Goal: Task Accomplishment & Management: Use online tool/utility

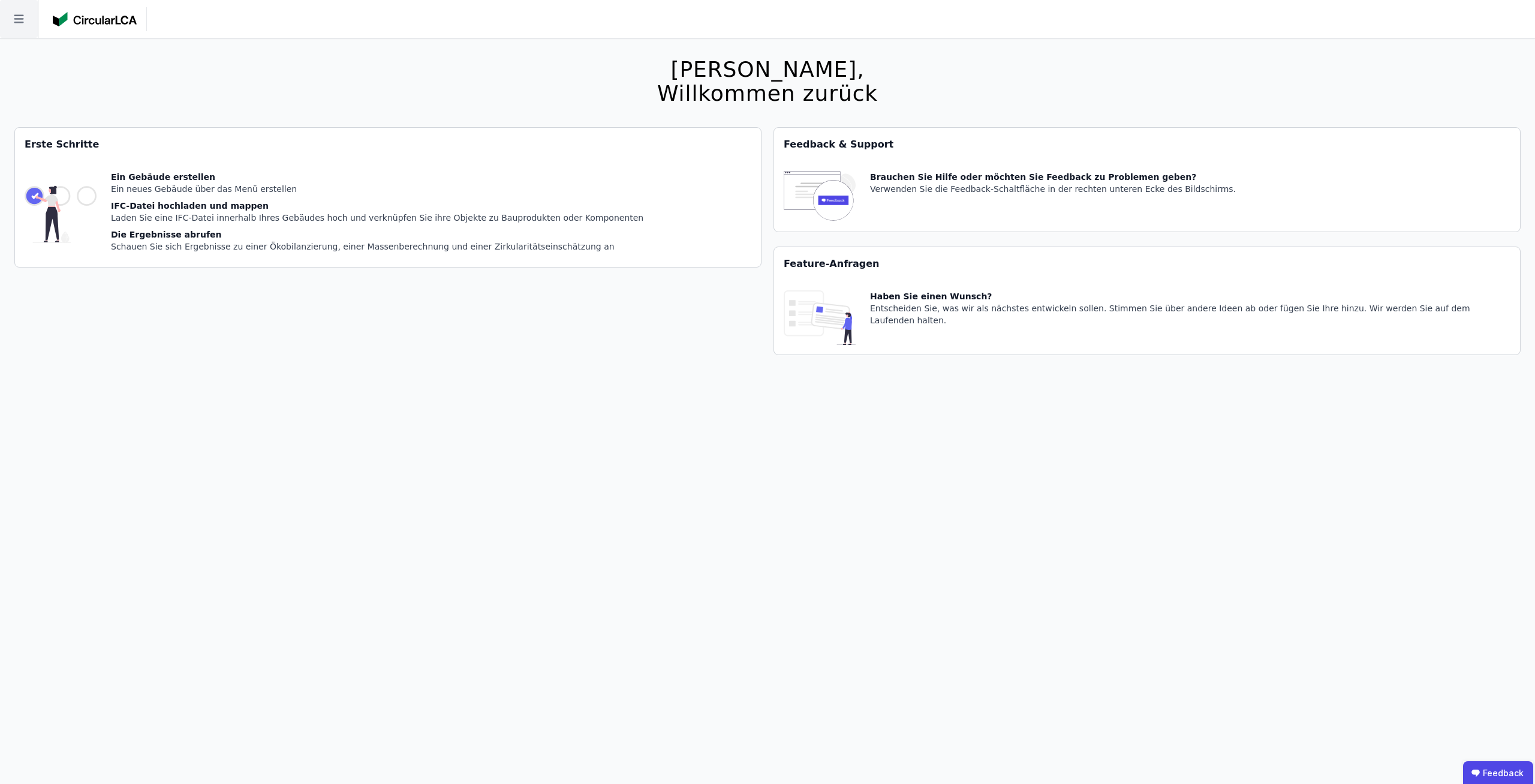
click at [22, 11] on icon at bounding box center [19, 19] width 38 height 38
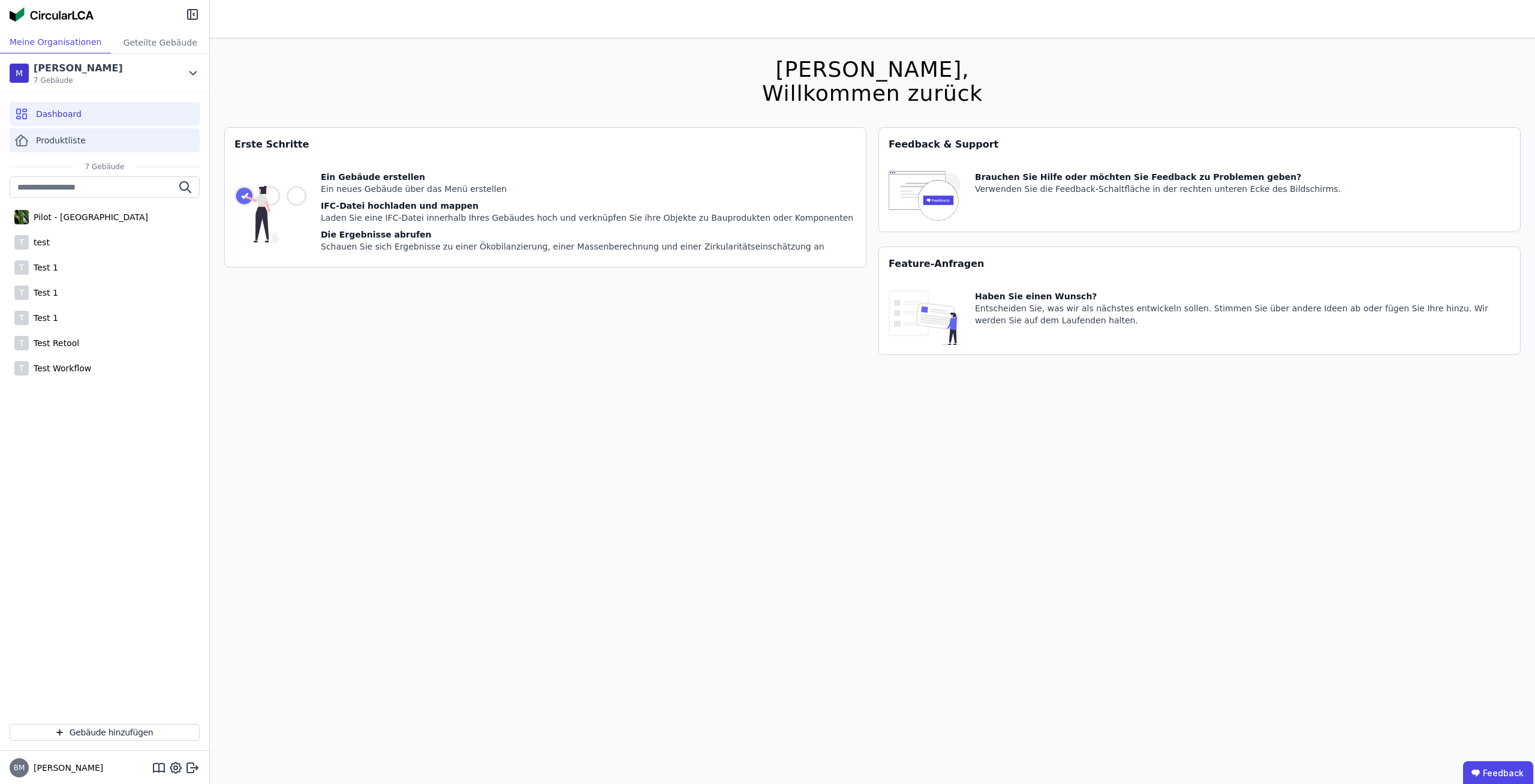
click at [107, 140] on div "Produktliste" at bounding box center [104, 140] width 190 height 24
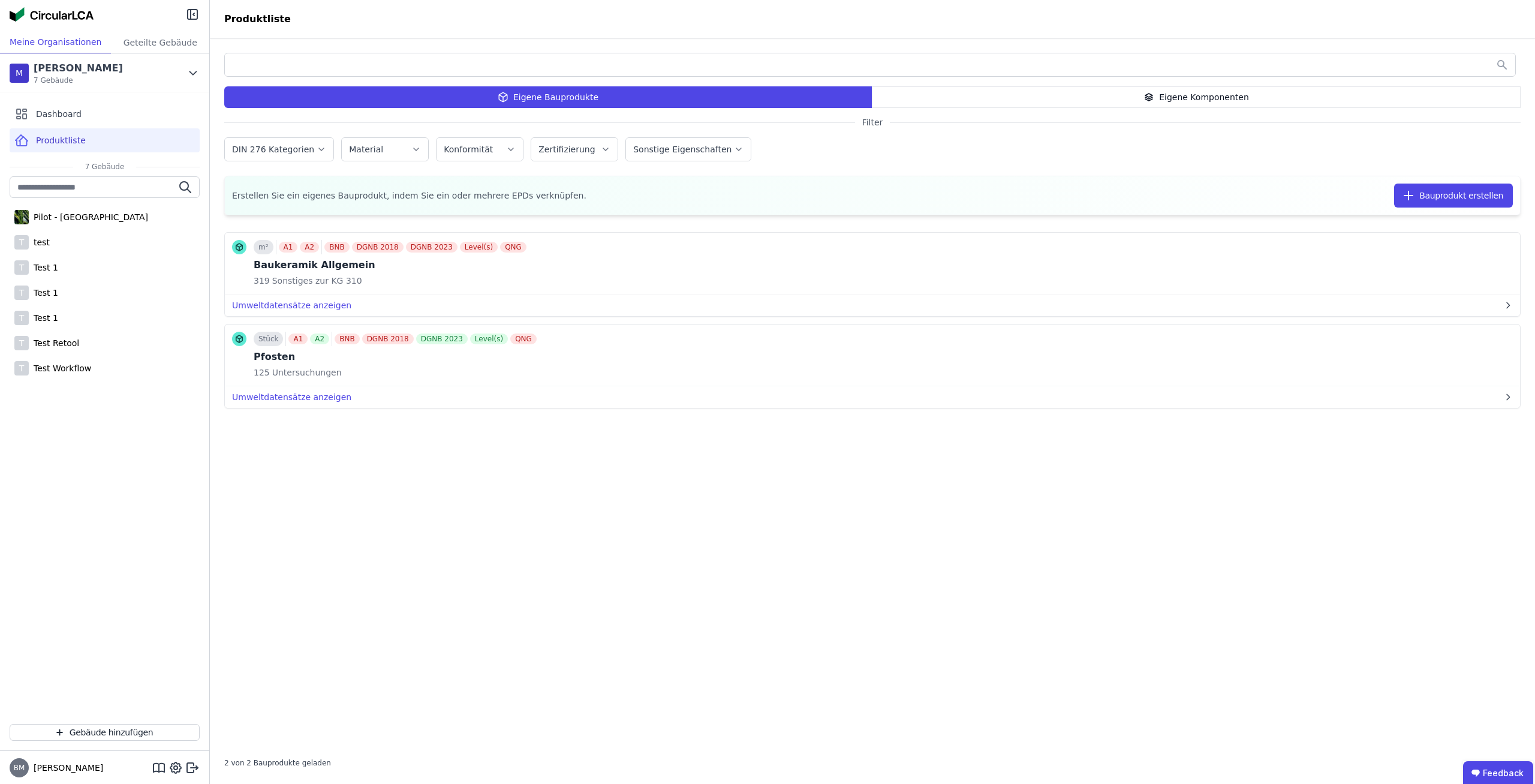
click at [1210, 111] on div "Eigene Bauprodukte Eigene Komponenten Bauprodukte Komponenten (Bauteile) Filter…" at bounding box center [873, 411] width 1326 height 745
click at [1206, 103] on div "Eigene Komponenten" at bounding box center [1197, 97] width 649 height 22
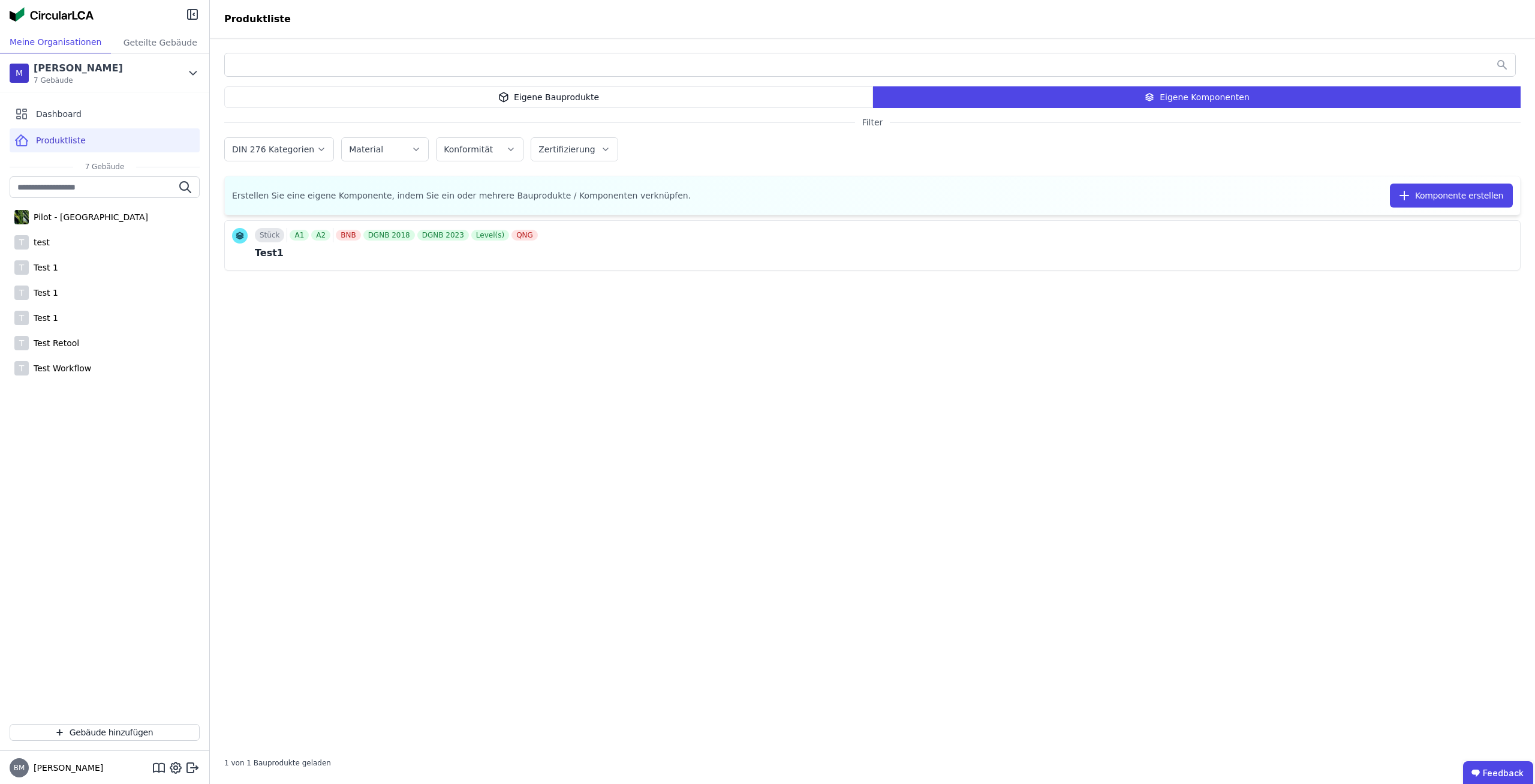
click at [658, 95] on div "Eigene Bauprodukte" at bounding box center [548, 97] width 649 height 22
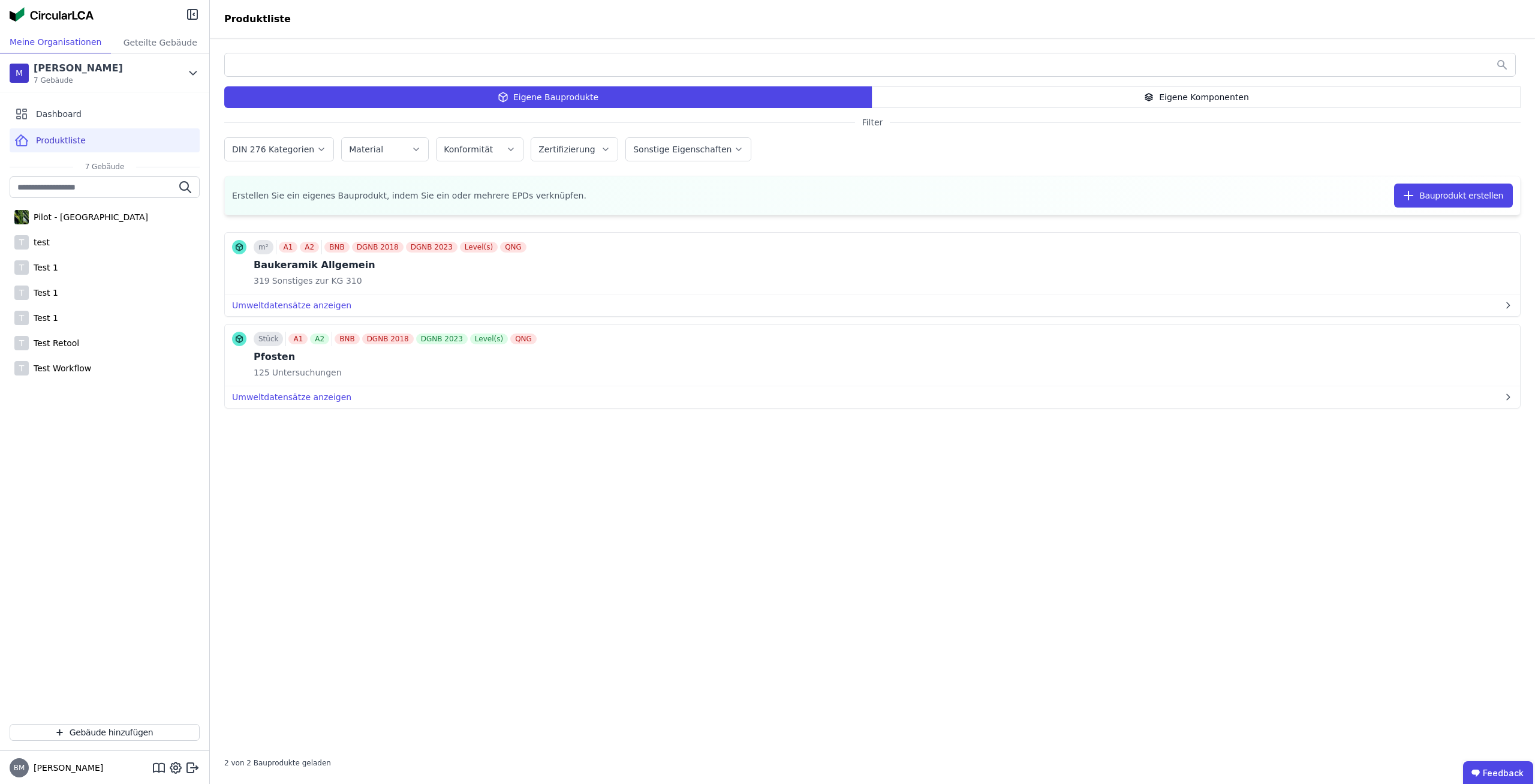
click at [867, 710] on div "m² A1 A2 BNB DGNB 2018 DGNB 2023 Level(s) QNG Baukeramik Allgemein 319 Sonstige…" at bounding box center [872, 483] width 1296 height 526
click at [74, 223] on div "Pilot - [GEOGRAPHIC_DATA]" at bounding box center [104, 217] width 190 height 24
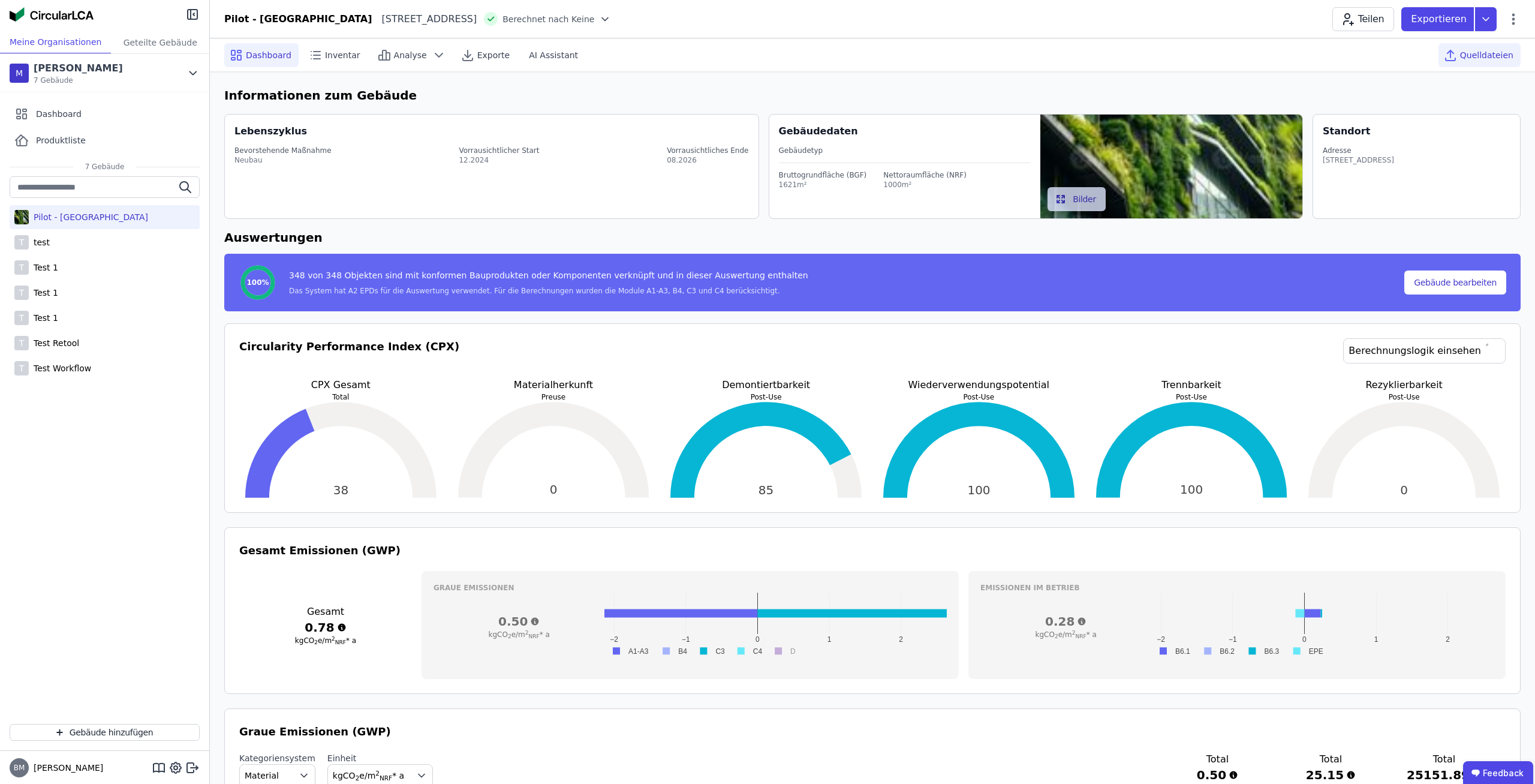
click at [1506, 53] on span "Quelldateien" at bounding box center [1487, 55] width 53 height 12
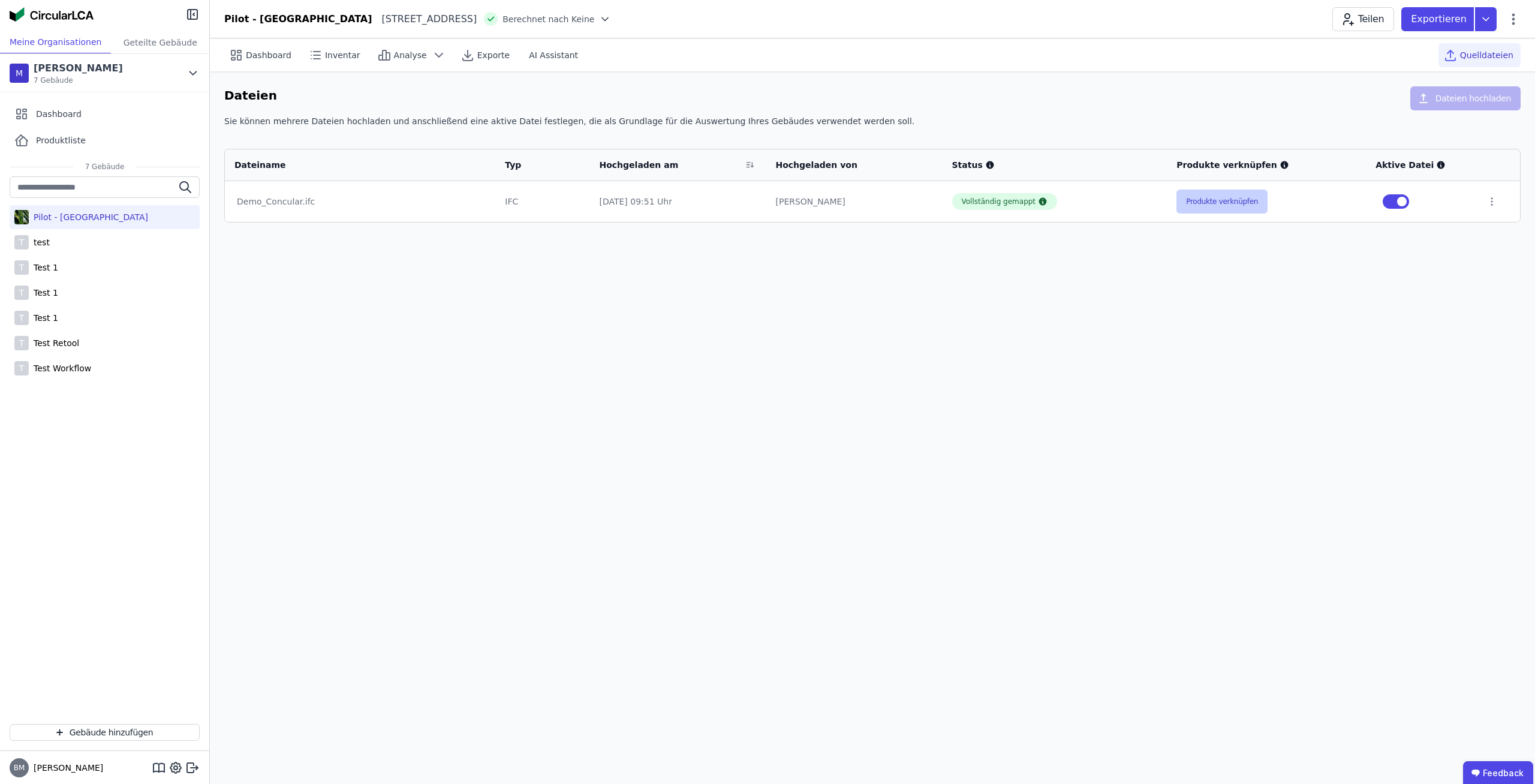
click at [1256, 199] on button "Produkte verknüpfen" at bounding box center [1222, 202] width 91 height 24
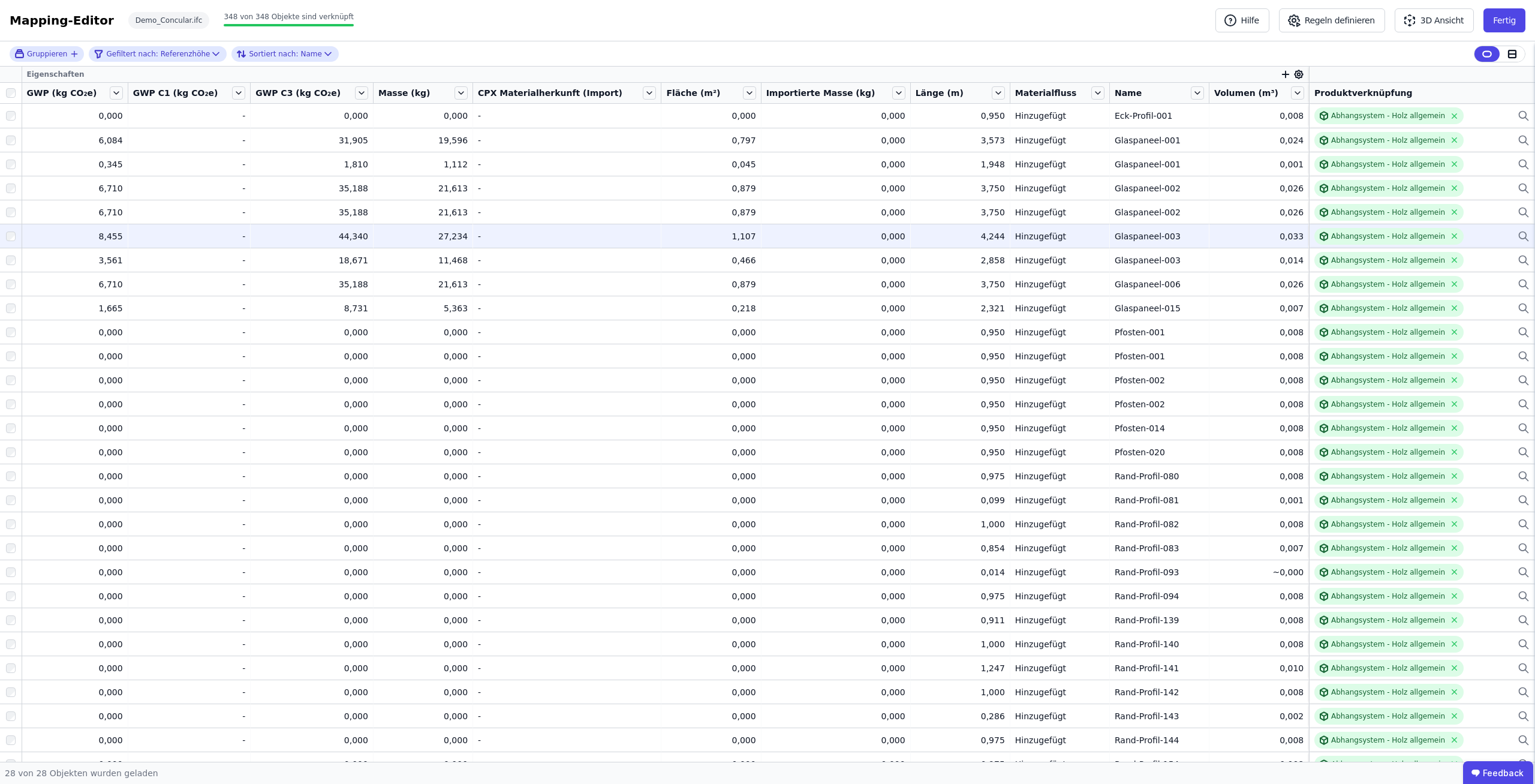
click at [1466, 231] on div "Abhangsystem - Holz allgemein" at bounding box center [1422, 236] width 215 height 17
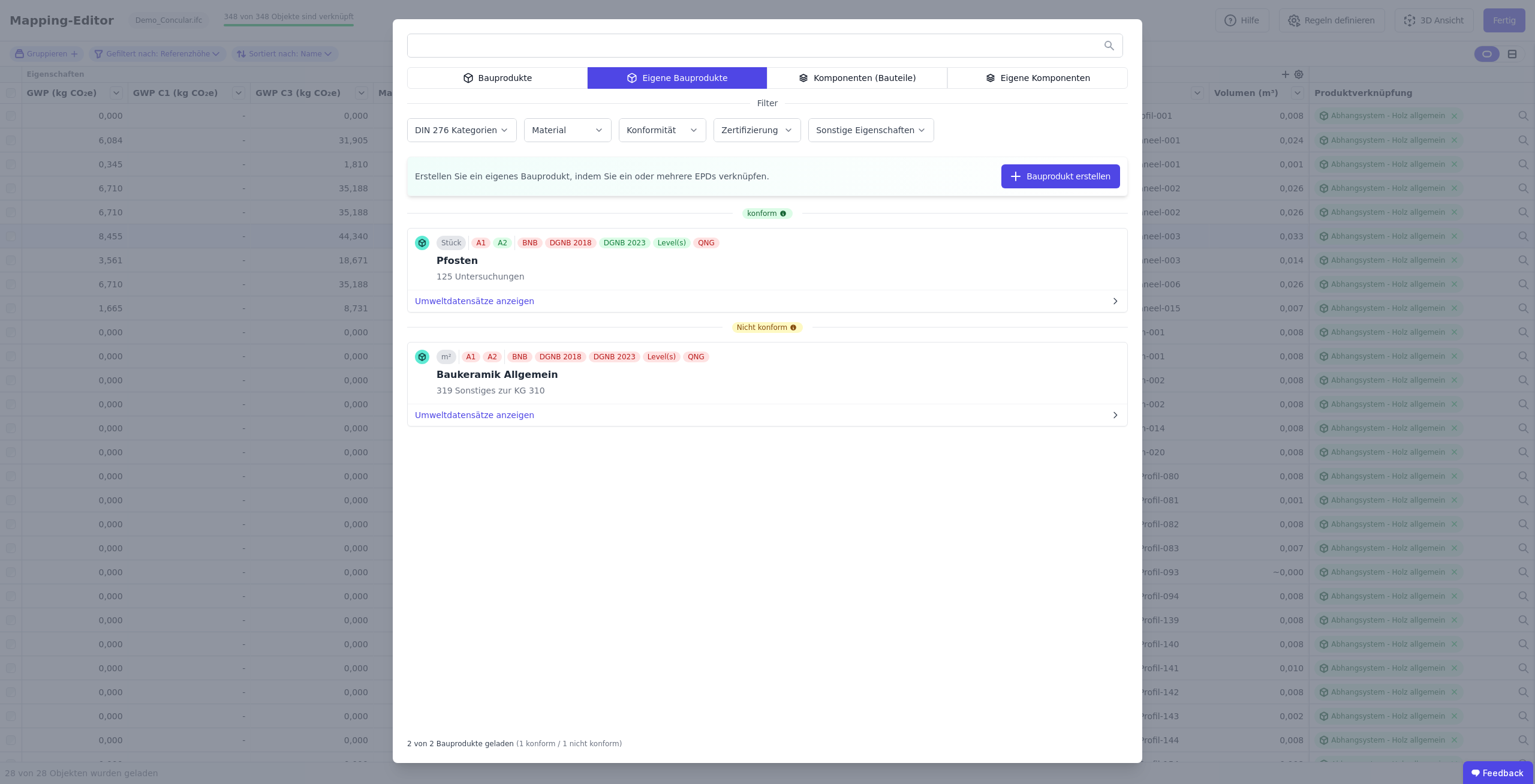
click at [914, 82] on div "Komponenten (Bauteile)" at bounding box center [857, 78] width 180 height 22
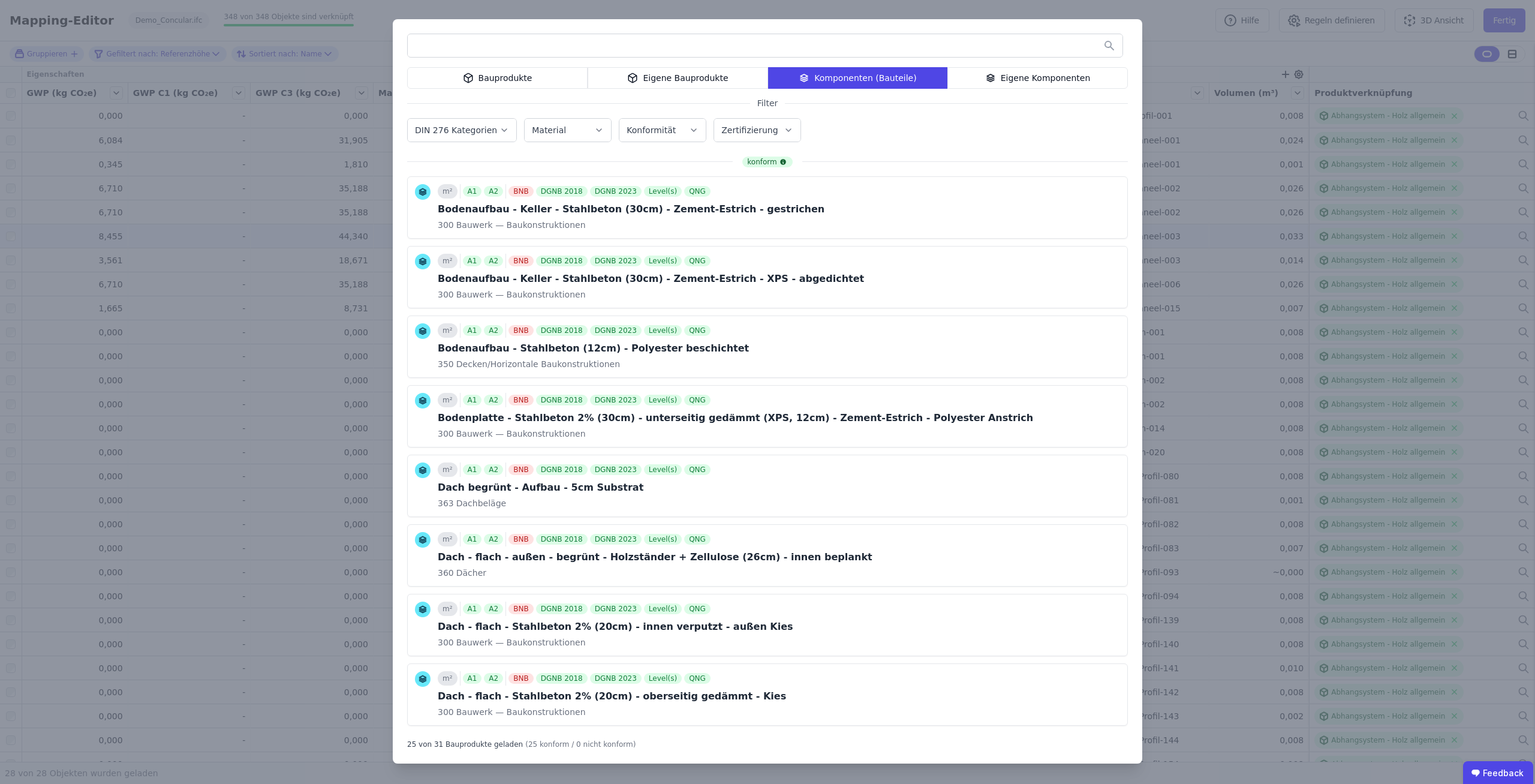
click at [1057, 69] on div "Eigene Komponenten" at bounding box center [1038, 78] width 180 height 22
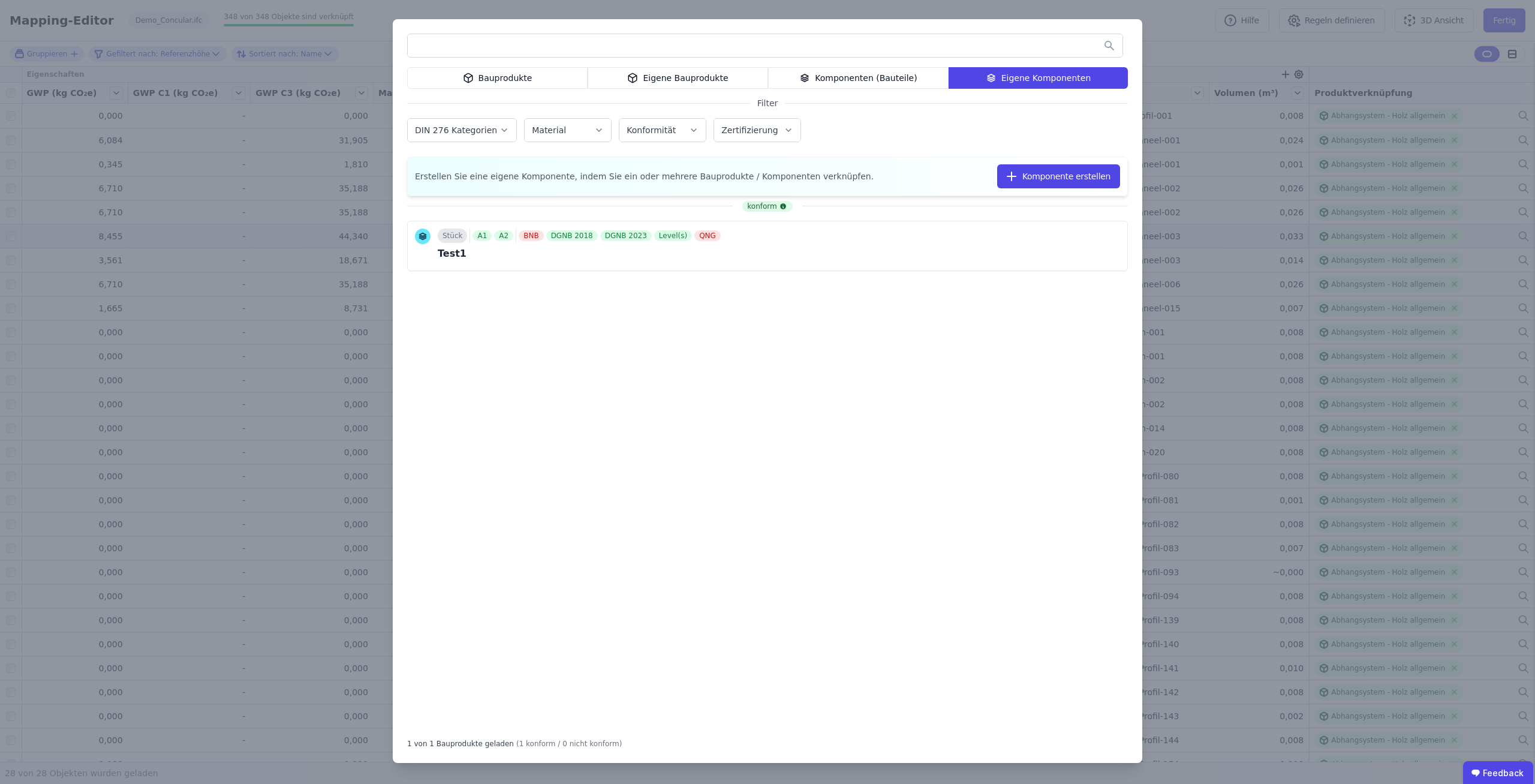
click at [903, 89] on div "Bauprodukte Eigene Bauprodukte Komponenten (Bauteile) Eigene Komponenten Filter…" at bounding box center [768, 390] width 750 height 743
click at [897, 83] on div "Komponenten (Bauteile)" at bounding box center [858, 78] width 180 height 22
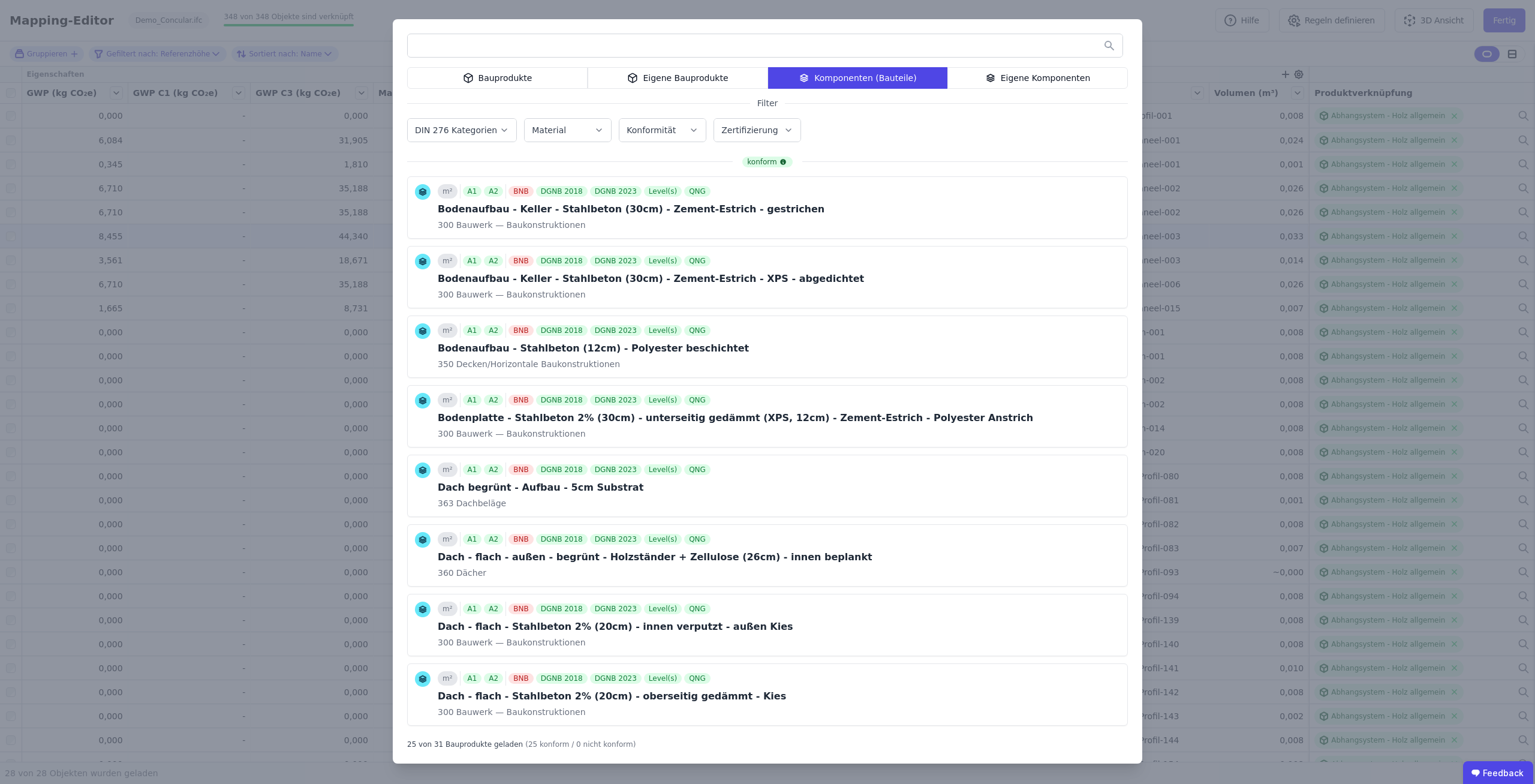
click at [499, 77] on div "Bauprodukte" at bounding box center [497, 78] width 180 height 22
